Goal: Information Seeking & Learning: Learn about a topic

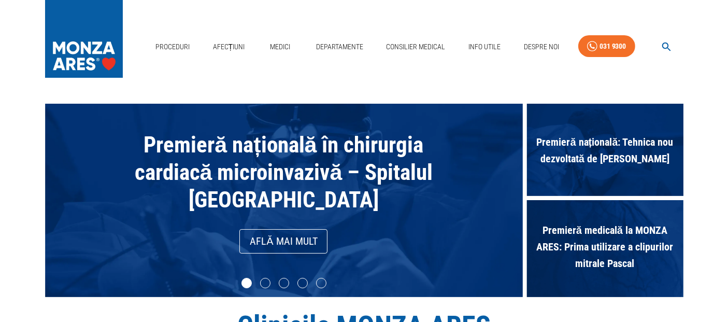
click at [666, 45] on icon "button" at bounding box center [666, 47] width 12 height 12
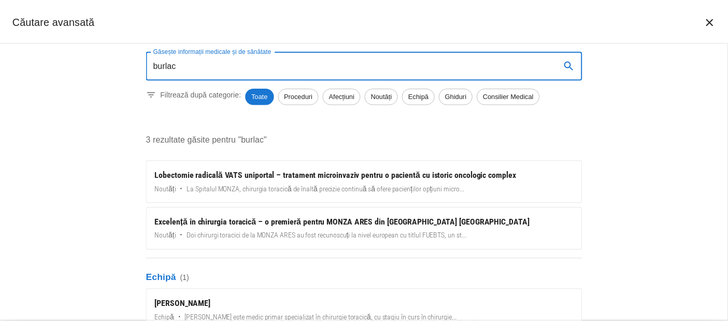
scroll to position [17, 0]
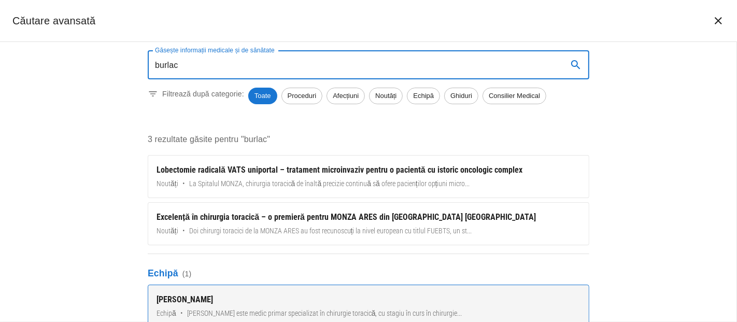
type input "burlac"
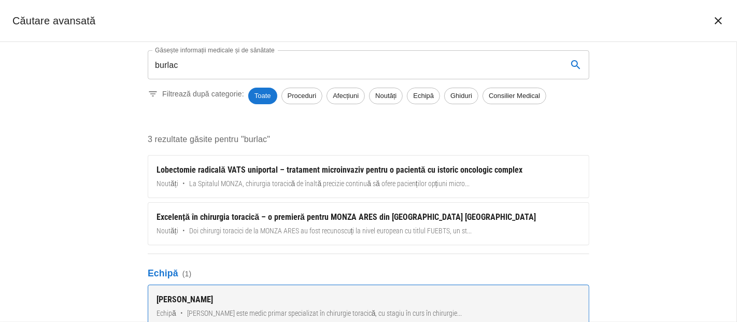
click at [266, 296] on div "[PERSON_NAME]" at bounding box center [368, 299] width 424 height 12
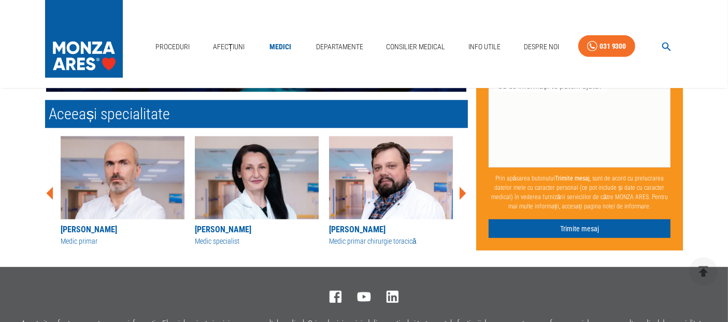
scroll to position [626, 0]
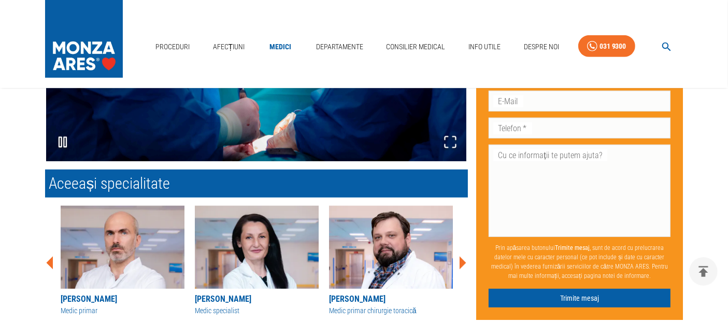
click at [139, 242] on img at bounding box center [123, 247] width 124 height 83
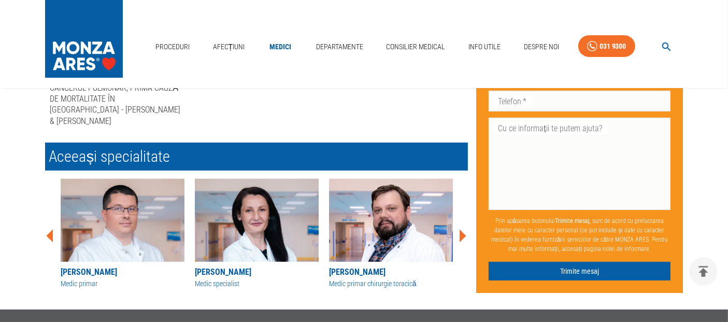
scroll to position [383, 0]
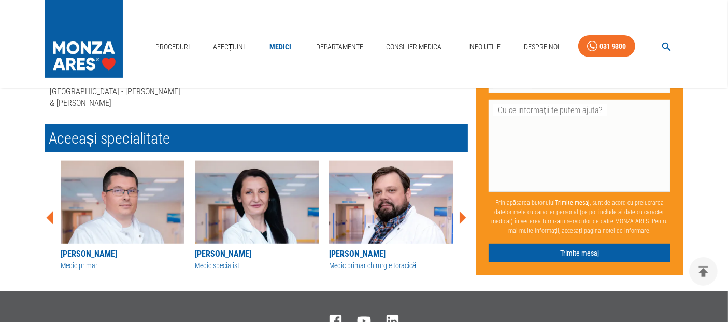
click at [463, 211] on icon at bounding box center [462, 217] width 7 height 13
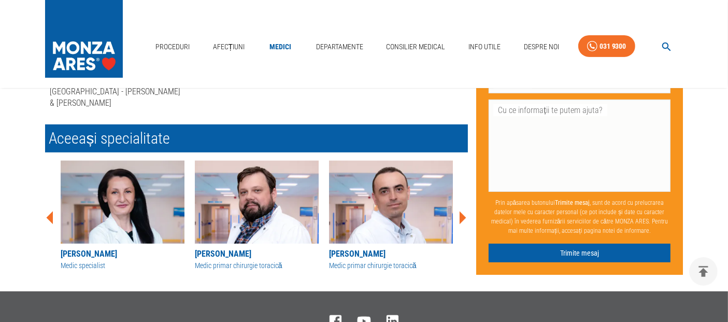
click at [463, 211] on icon at bounding box center [462, 217] width 7 height 13
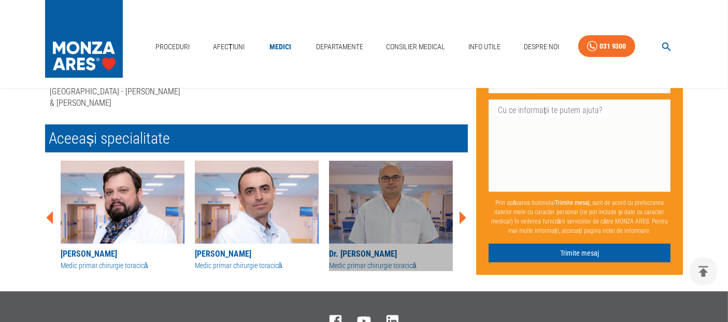
click at [397, 189] on img at bounding box center [391, 202] width 124 height 83
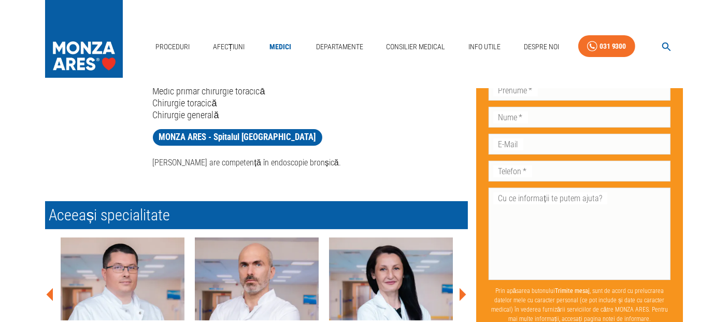
scroll to position [4, 0]
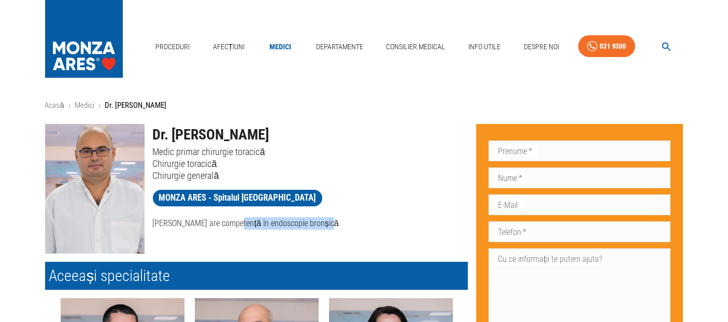
drag, startPoint x: 227, startPoint y: 224, endPoint x: 359, endPoint y: 218, distance: 132.3
click at [358, 218] on p "[PERSON_NAME] are competență în endoscopie bronșică." at bounding box center [310, 223] width 315 height 12
click at [365, 185] on div "MONZA ARES - Spitalul [GEOGRAPHIC_DATA]" at bounding box center [306, 194] width 323 height 27
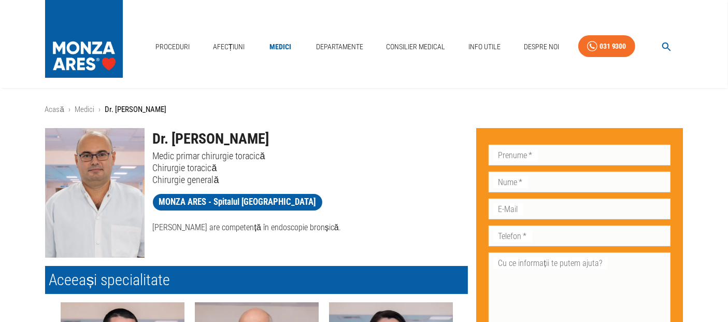
scroll to position [230, 0]
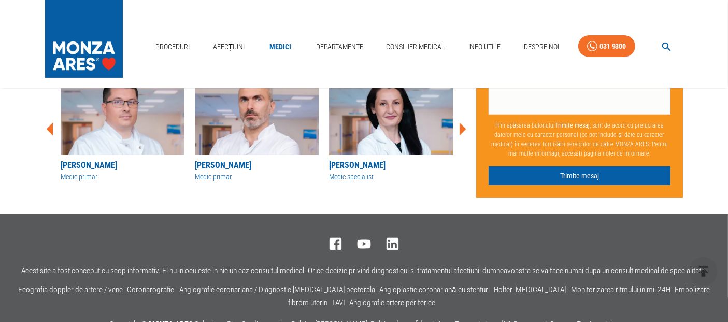
click at [391, 116] on img at bounding box center [391, 113] width 124 height 83
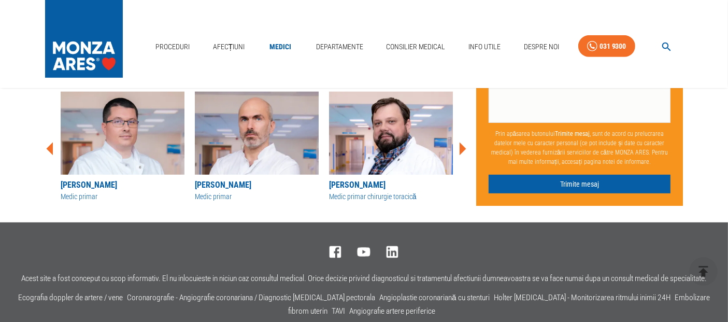
scroll to position [518, 0]
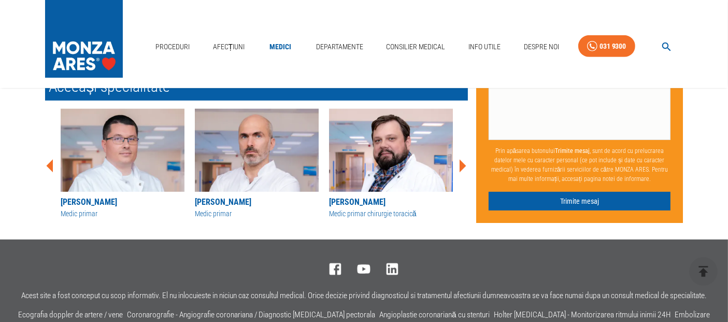
click at [417, 154] on img at bounding box center [391, 150] width 124 height 83
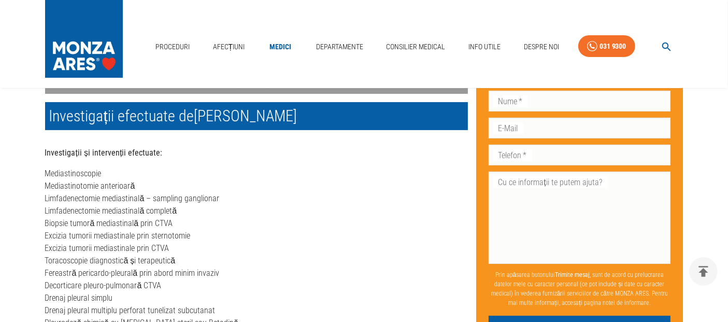
scroll to position [287, 0]
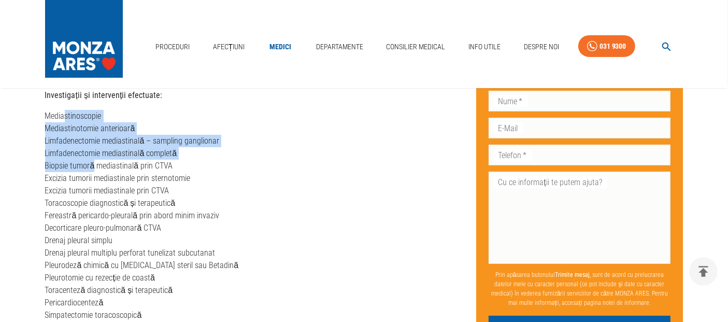
drag, startPoint x: 65, startPoint y: 113, endPoint x: 93, endPoint y: 165, distance: 58.9
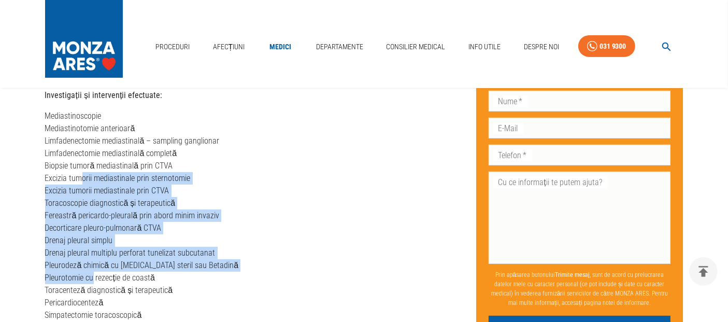
drag, startPoint x: 82, startPoint y: 174, endPoint x: 93, endPoint y: 279, distance: 105.7
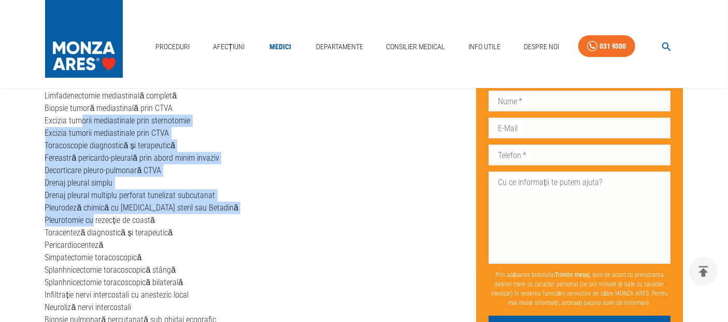
scroll to position [402, 0]
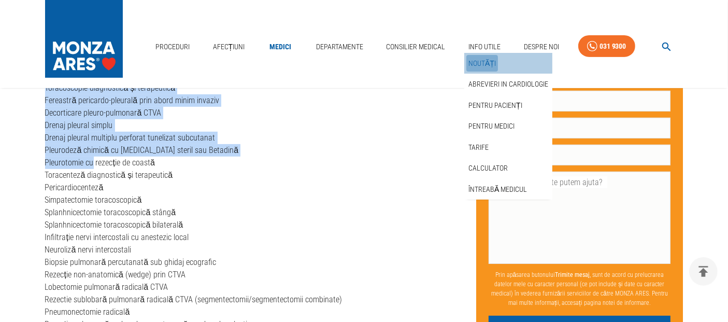
click at [488, 61] on link "Noutăți" at bounding box center [482, 63] width 32 height 17
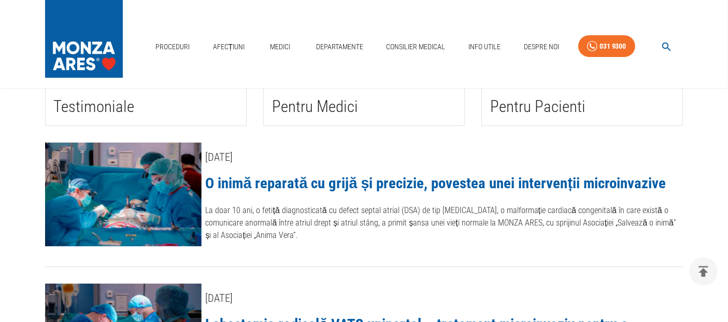
scroll to position [230, 0]
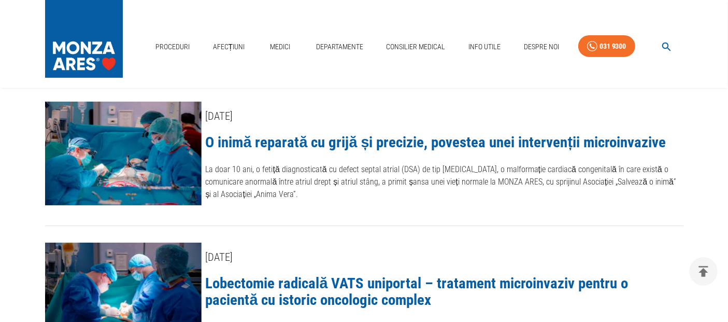
click at [339, 138] on link "O inimă reparată cu grijă și precizie, povestea unei intervenții microinvazive" at bounding box center [436, 142] width 460 height 18
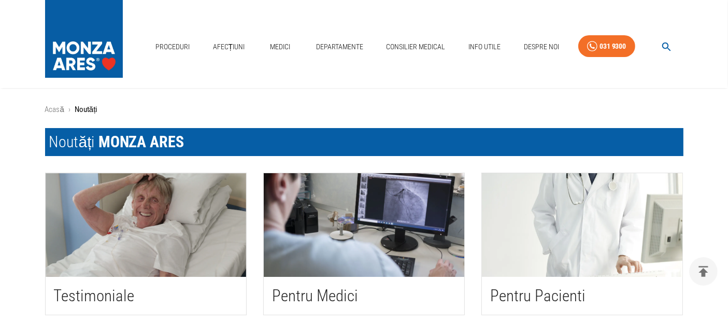
scroll to position [230, 0]
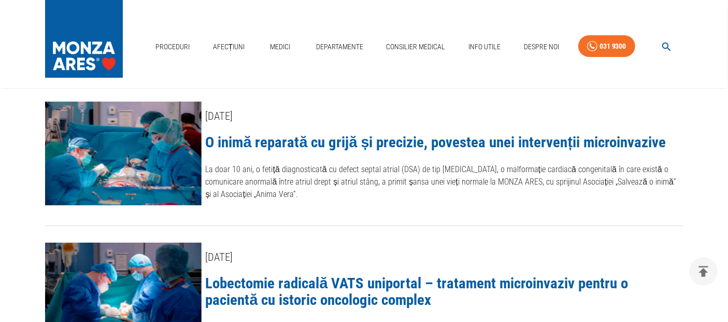
click at [298, 138] on link "O inimă reparată cu grijă și precizie, povestea unei intervenții microinvazive" at bounding box center [436, 142] width 460 height 18
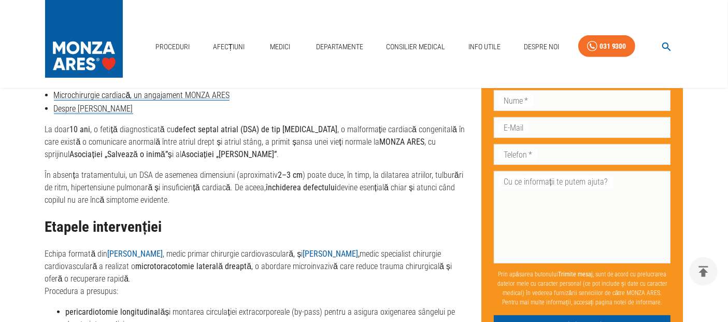
scroll to position [518, 0]
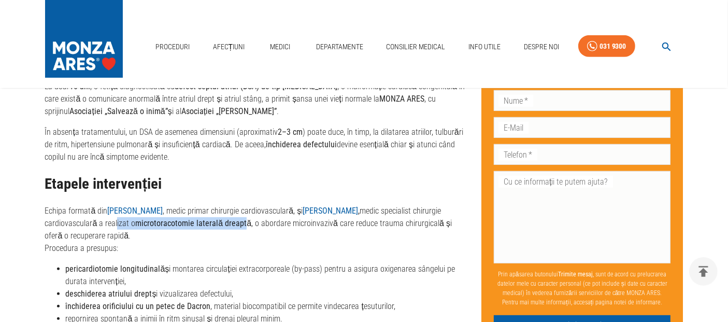
drag, startPoint x: 172, startPoint y: 223, endPoint x: 296, endPoint y: 219, distance: 123.9
click at [293, 219] on p "Echipa formată din [PERSON_NAME] , medic primar chirurgie cardiovasculară, și […" at bounding box center [255, 230] width 420 height 50
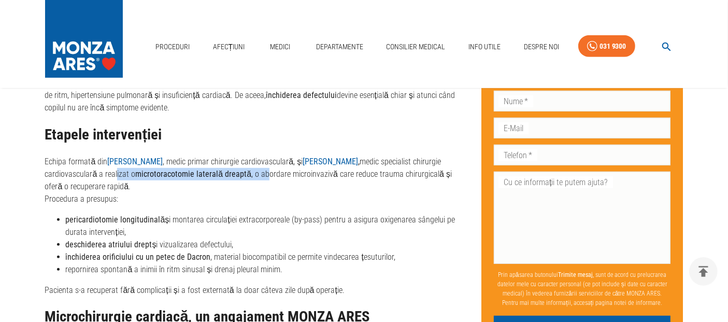
scroll to position [633, 0]
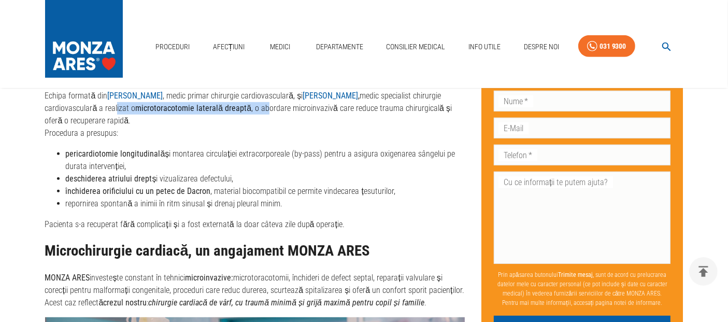
drag, startPoint x: 73, startPoint y: 150, endPoint x: 285, endPoint y: 168, distance: 212.6
click at [284, 167] on li "pericardiotomie longitudinală și montarea circulației extracorporeale (by-pass)…" at bounding box center [265, 160] width 399 height 25
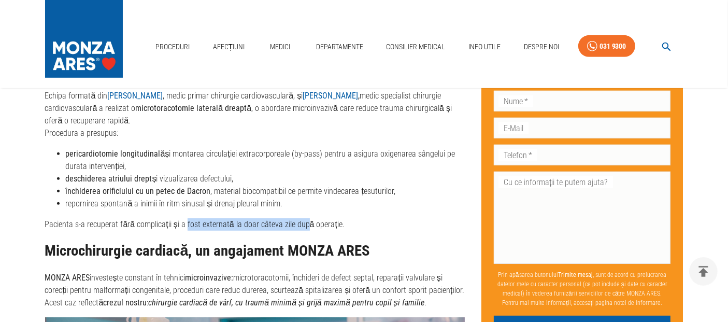
drag, startPoint x: 188, startPoint y: 220, endPoint x: 305, endPoint y: 227, distance: 116.7
click at [302, 227] on p "Pacienta s-a recuperat fără complicații și a fost externată la doar câteva zile…" at bounding box center [255, 224] width 420 height 12
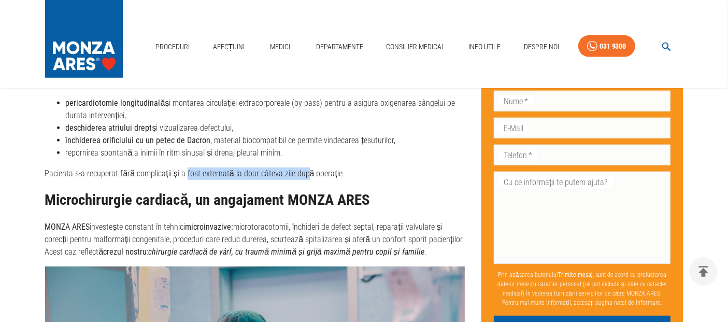
scroll to position [748, 0]
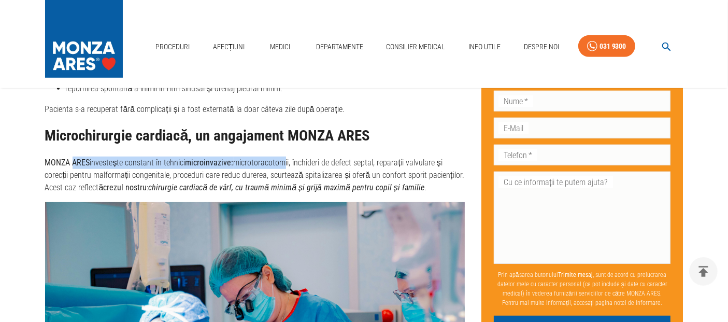
drag, startPoint x: 74, startPoint y: 157, endPoint x: 301, endPoint y: 169, distance: 227.7
click at [295, 168] on p "MONZA ARES investește constant în tehnici microinvazive: microtoracotomii, înch…" at bounding box center [255, 174] width 420 height 37
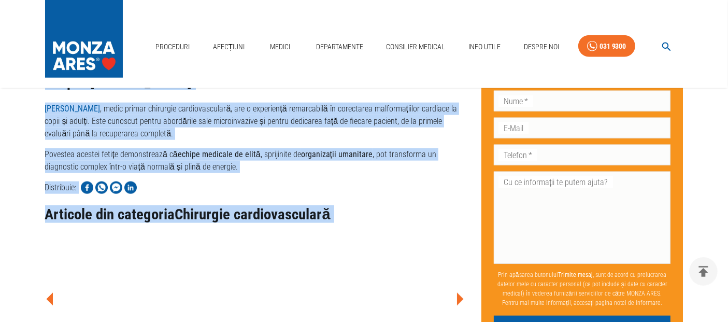
scroll to position [1198, 0]
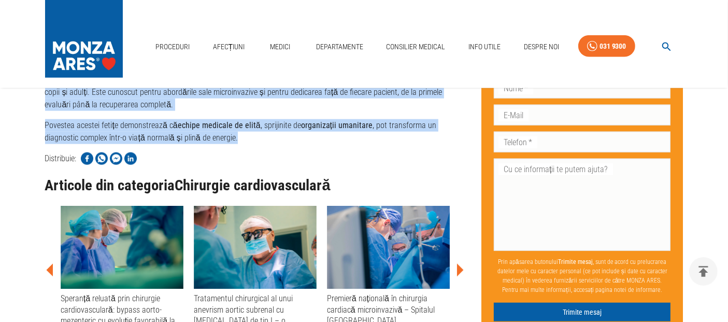
drag, startPoint x: 45, startPoint y: 201, endPoint x: 258, endPoint y: 143, distance: 221.7
copy div "Lo ipsu 62 dol , s ametco adipiscingeli se doeius tempor incidi (UTL) et dol ma…"
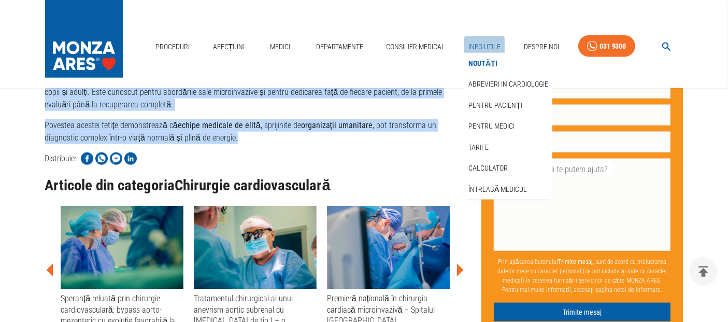
click at [482, 47] on link "Info Utile" at bounding box center [484, 46] width 40 height 21
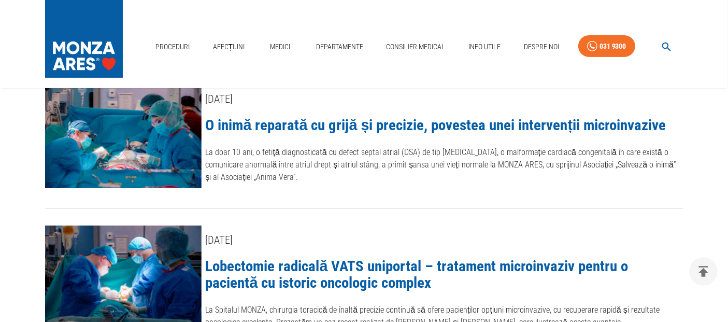
scroll to position [230, 0]
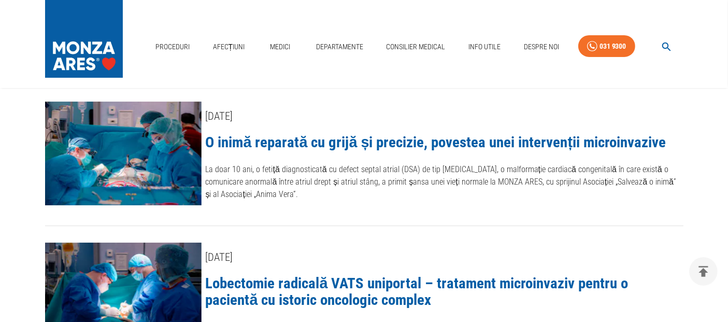
click at [364, 140] on link "O inimă reparată cu grijă și precizie, povestea unei intervenții microinvazive" at bounding box center [436, 142] width 460 height 18
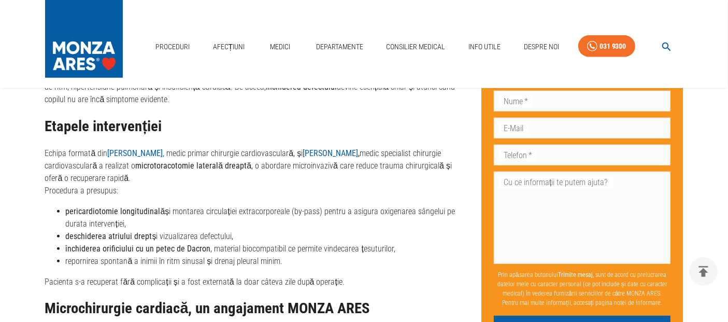
scroll to position [633, 0]
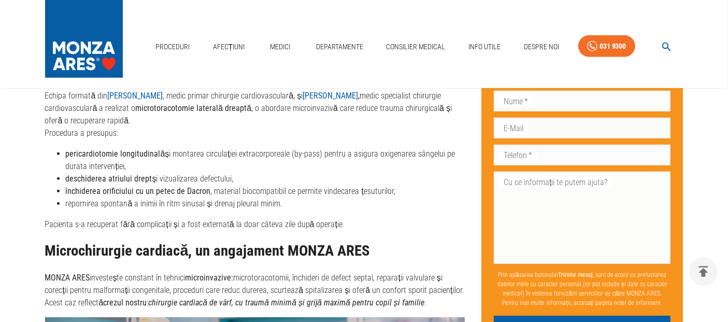
drag, startPoint x: 106, startPoint y: 180, endPoint x: 262, endPoint y: 178, distance: 155.9
click at [250, 178] on li "deschiderea atriului drept și vizualizarea defectului," at bounding box center [265, 178] width 399 height 12
drag, startPoint x: 99, startPoint y: 186, endPoint x: 248, endPoint y: 196, distance: 149.5
click at [248, 196] on ul "pericardiotomie longitudinală și montarea circulației extracorporeale (by-pass)…" at bounding box center [255, 179] width 420 height 62
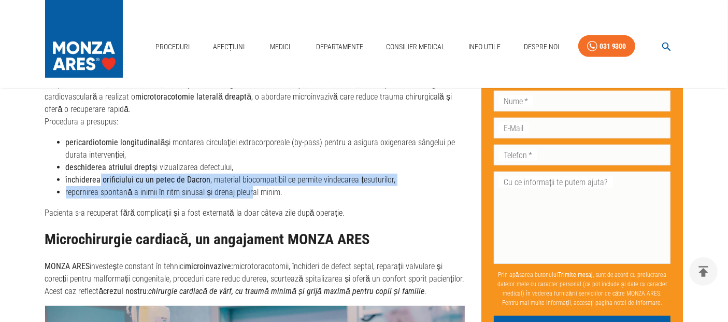
scroll to position [402, 0]
